Goal: Check status: Check status

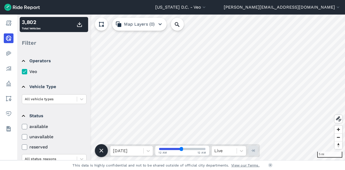
click at [24, 126] on icon at bounding box center [24, 126] width 5 height 5
click at [22, 126] on input "available" at bounding box center [22, 126] width 0 height 4
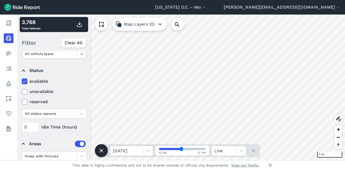
scroll to position [53, 0]
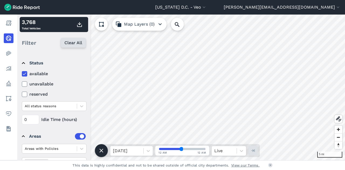
click at [73, 41] on span "Clear All" at bounding box center [73, 43] width 18 height 6
click at [26, 74] on icon at bounding box center [24, 73] width 5 height 5
click at [22, 74] on input "available" at bounding box center [22, 73] width 0 height 4
click at [73, 42] on span "Clear All" at bounding box center [73, 43] width 18 height 6
click at [26, 73] on use at bounding box center [25, 74] width 4 height 3
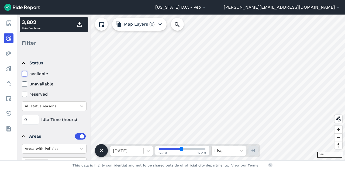
click at [22, 73] on input "available" at bounding box center [22, 73] width 0 height 4
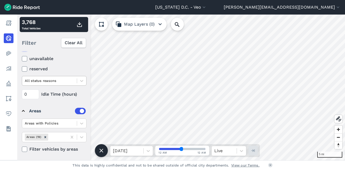
scroll to position [78, 0]
click at [80, 136] on icon at bounding box center [81, 137] width 5 height 5
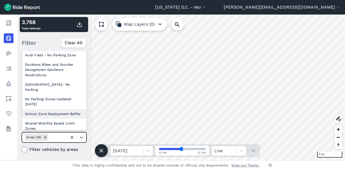
scroll to position [113, 0]
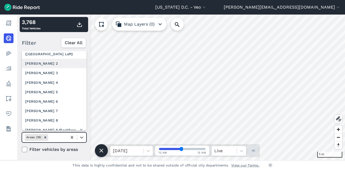
click at [47, 68] on div "[PERSON_NAME] 2" at bounding box center [54, 63] width 65 height 9
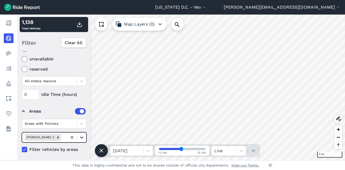
click at [78, 139] on div at bounding box center [81, 137] width 9 height 9
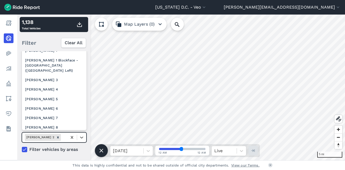
scroll to position [96, 0]
click at [42, 85] on div "[PERSON_NAME] 3" at bounding box center [54, 80] width 65 height 9
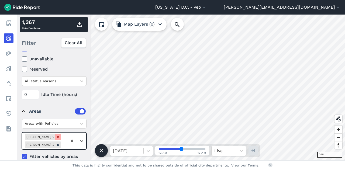
click at [56, 136] on icon "Remove Ward 2" at bounding box center [58, 137] width 4 height 4
